Goal: Information Seeking & Learning: Learn about a topic

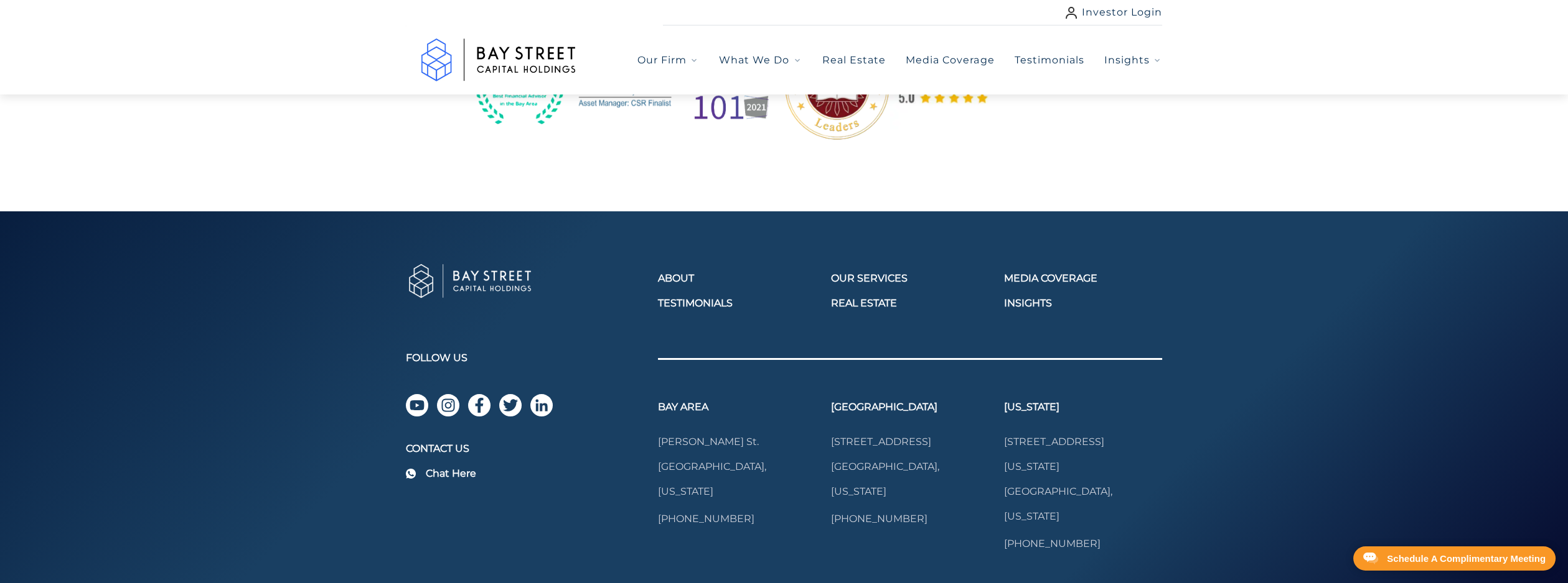
scroll to position [1733, 0]
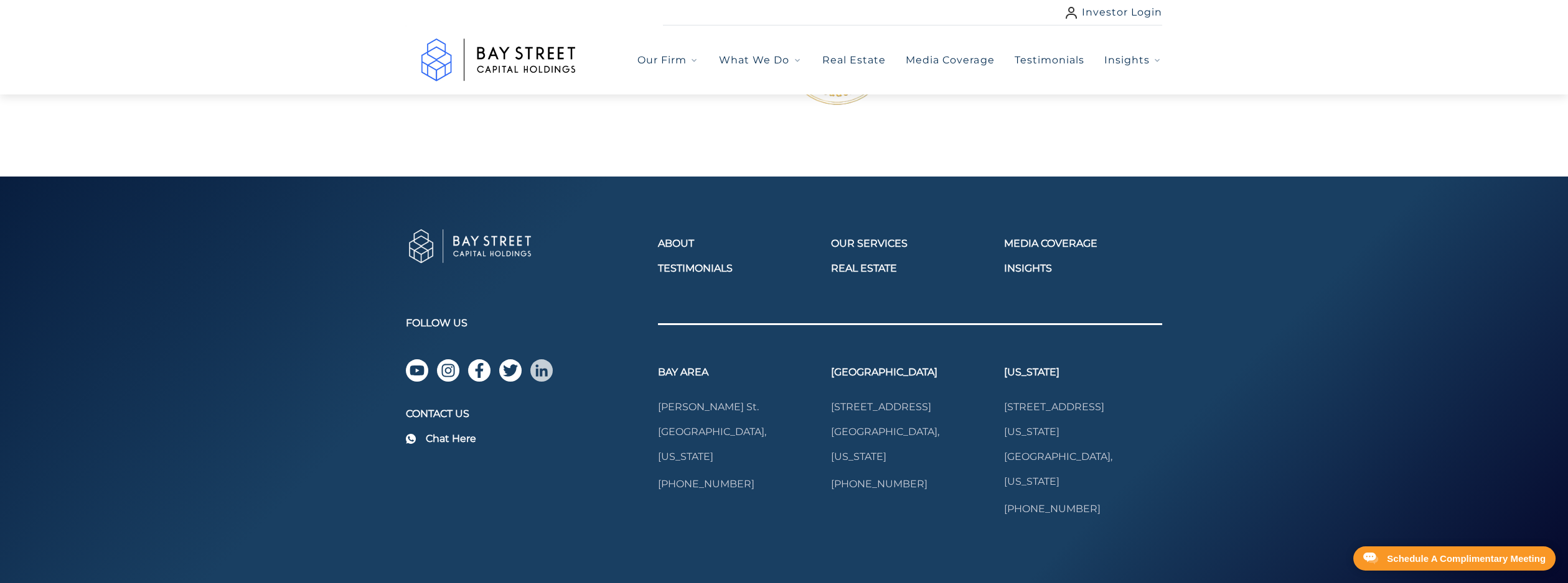
click at [540, 363] on img "linkedin" at bounding box center [542, 370] width 15 height 15
drag, startPoint x: 656, startPoint y: 372, endPoint x: 753, endPoint y: 397, distance: 100.2
click at [753, 397] on div "About Testimonials Our Services Real Estate Media Coverage Insights Follow Us C…" at bounding box center [784, 387] width 757 height 321
drag, startPoint x: 753, startPoint y: 397, endPoint x: 774, endPoint y: 431, distance: 40.0
click at [775, 431] on div "Bay Area Tom Blalock St. Fremont, California 650-446-5544" at bounding box center [737, 441] width 158 height 152
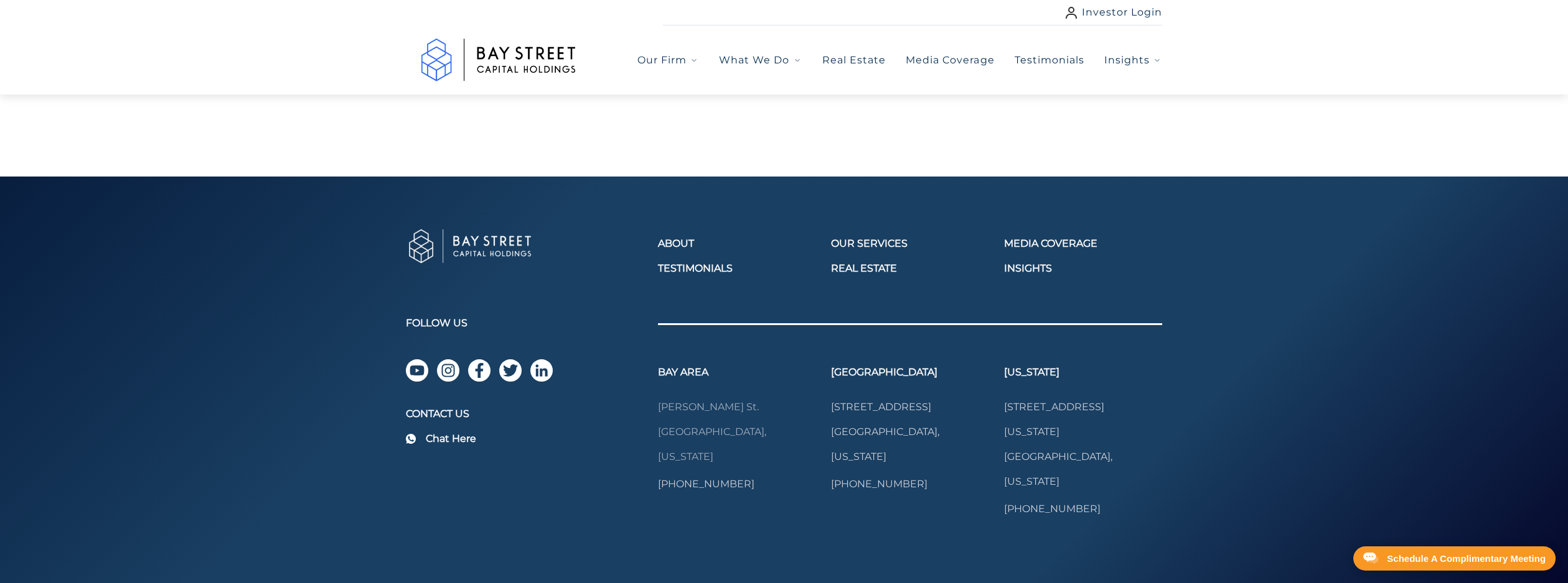
click at [716, 395] on link "Tom Blalock St. Fremont, California" at bounding box center [737, 432] width 158 height 74
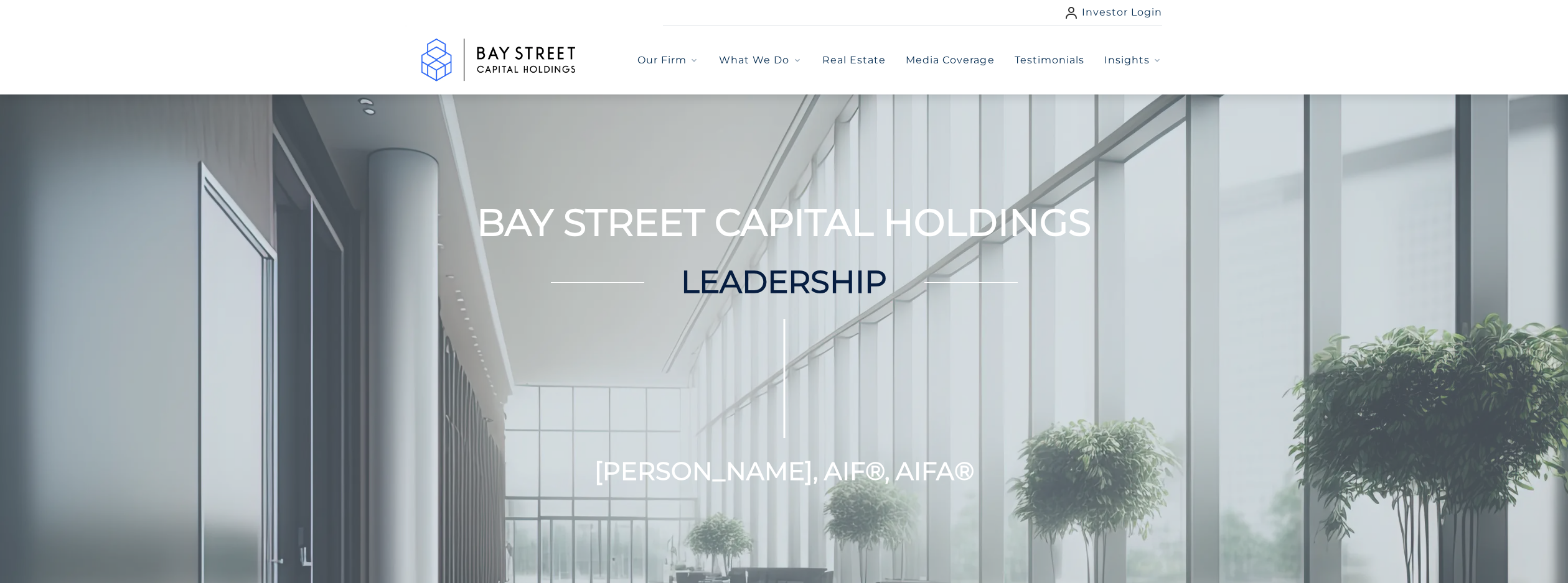
scroll to position [1733, 0]
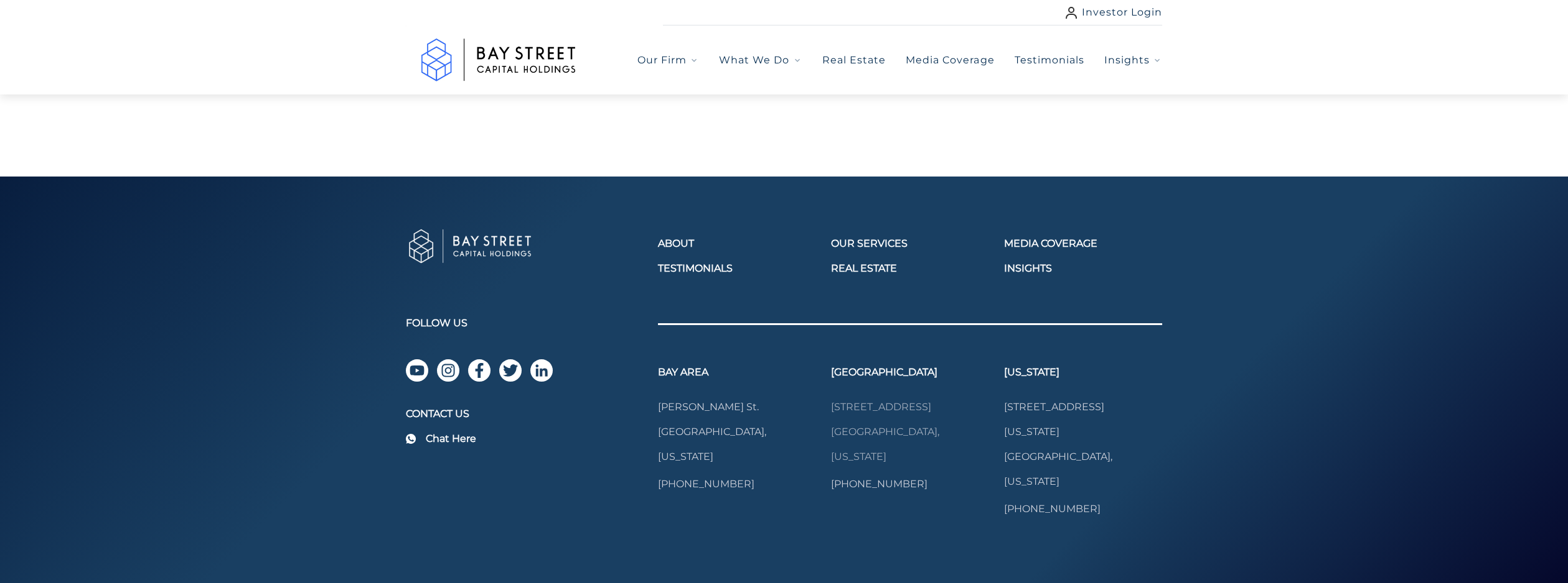
click at [877, 395] on link "524 Rialto Ave Venice, California" at bounding box center [909, 432] width 158 height 74
click at [1034, 412] on link "[STREET_ADDRESS][US_STATE][US_STATE]" at bounding box center [1083, 445] width 158 height 100
click at [443, 363] on icon "instagram" at bounding box center [448, 370] width 15 height 15
click at [1040, 240] on div "Media Coverage Insights" at bounding box center [1083, 251] width 158 height 50
click at [1022, 261] on link "Insights" at bounding box center [1083, 268] width 158 height 15
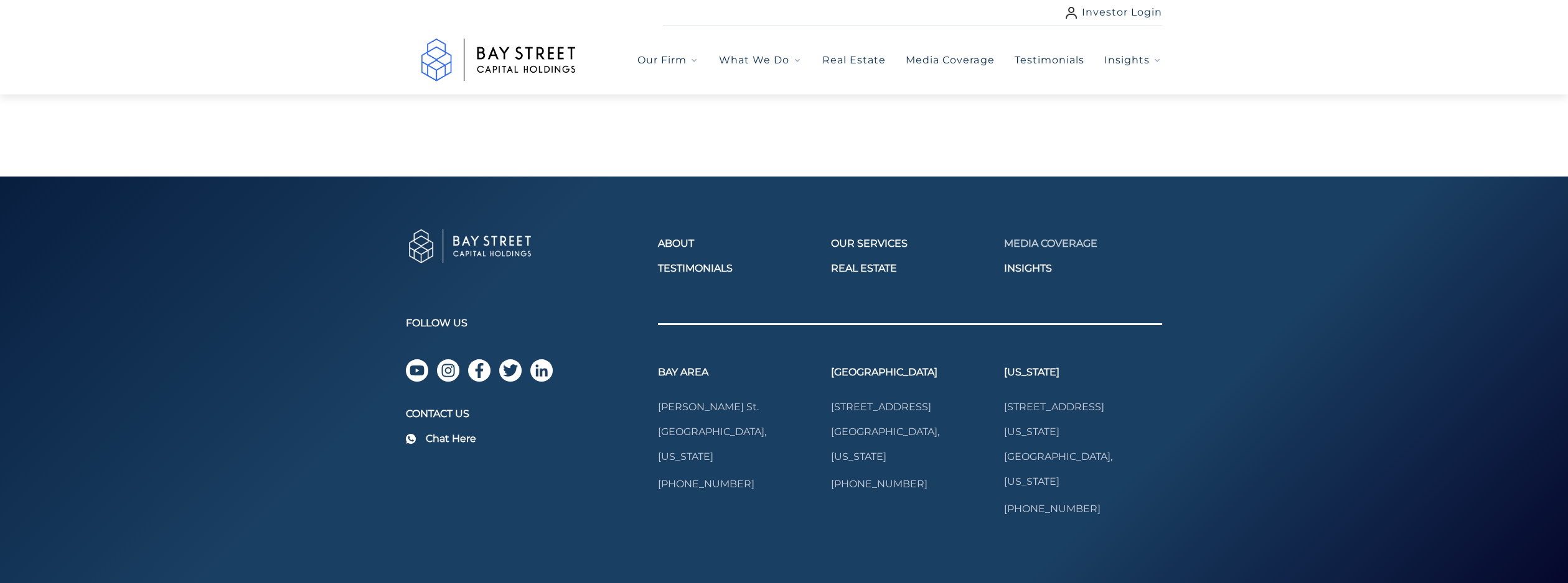
click at [1043, 236] on link "Media Coverage" at bounding box center [1083, 244] width 158 height 15
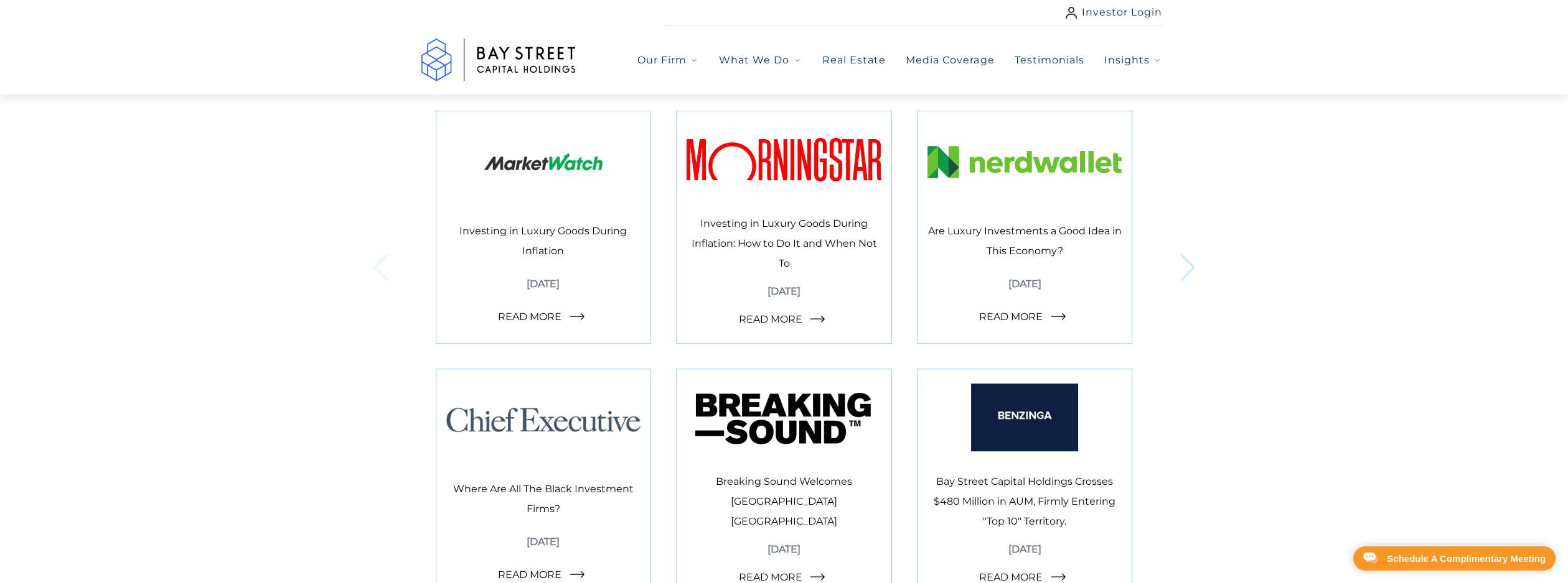
scroll to position [2799, 0]
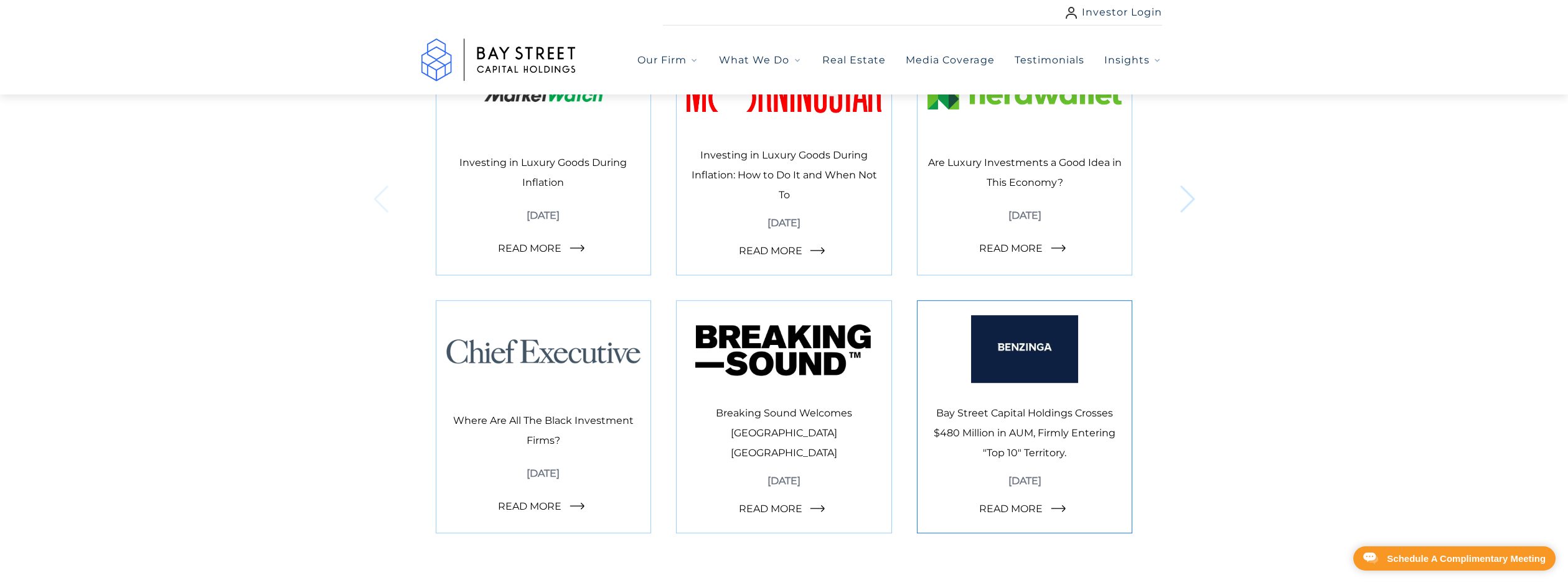
click at [1016, 508] on span "Read More" at bounding box center [1011, 509] width 64 height 20
